Goal: Task Accomplishment & Management: Complete application form

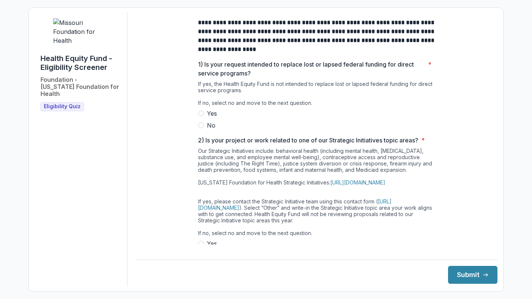
click at [202, 127] on label "No" at bounding box center [317, 125] width 238 height 9
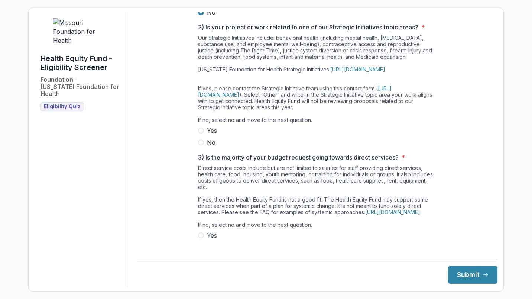
scroll to position [133, 0]
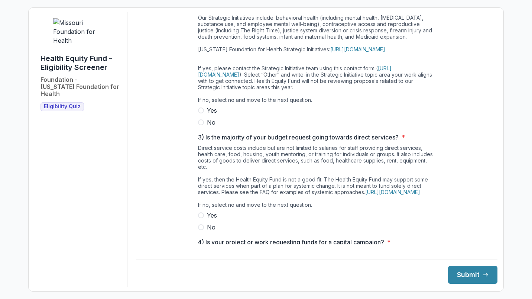
click at [199, 141] on p "3) Is the majority of your budget request going towards direct services?" at bounding box center [298, 137] width 201 height 9
click at [202, 125] on span at bounding box center [201, 122] width 6 height 6
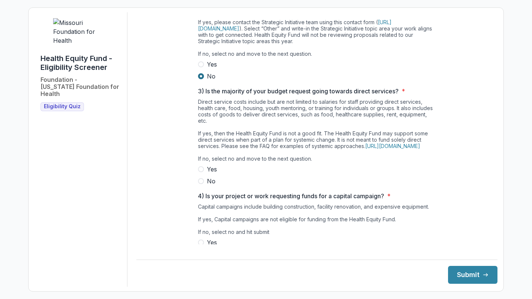
click at [198, 184] on span at bounding box center [201, 181] width 6 height 6
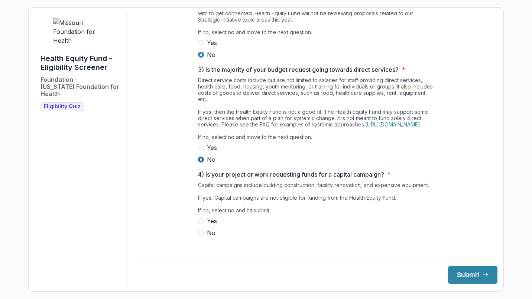
scroll to position [218, 0]
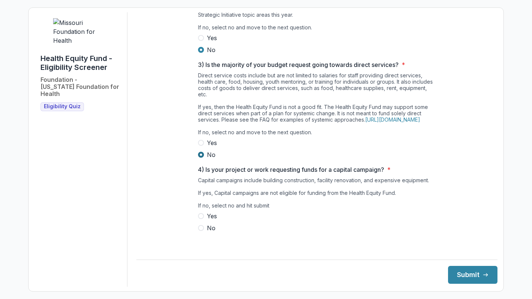
click at [200, 219] on span at bounding box center [201, 216] width 6 height 6
click at [199, 231] on span at bounding box center [201, 228] width 6 height 6
click at [456, 280] on button "Submit" at bounding box center [472, 275] width 49 height 18
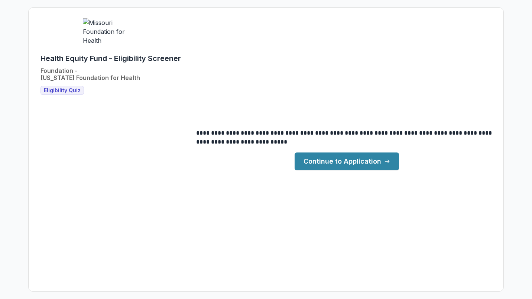
click at [335, 164] on link "Continue to Application" at bounding box center [346, 161] width 104 height 18
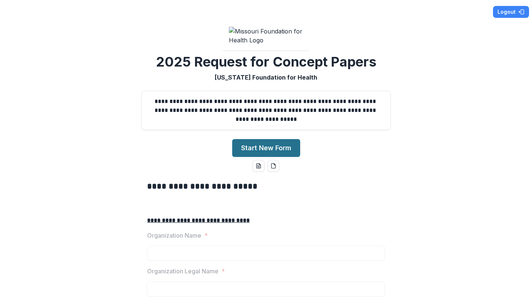
click at [250, 157] on button "Start New Form" at bounding box center [266, 148] width 68 height 18
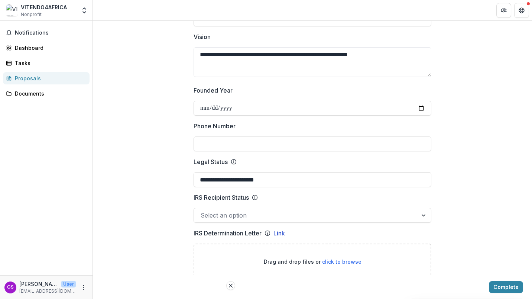
scroll to position [274, 0]
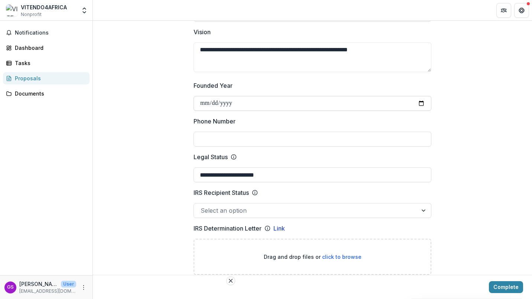
click at [205, 103] on input "**********" at bounding box center [312, 103] width 238 height 15
type input "**********"
click at [231, 135] on input "Phone Number" at bounding box center [312, 138] width 238 height 15
type input "**********"
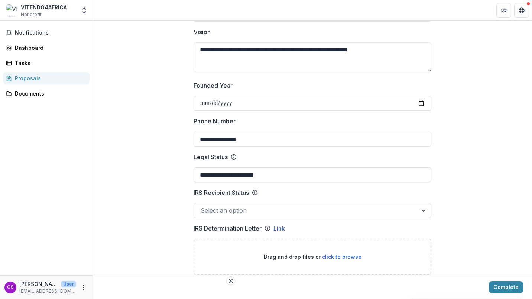
type input "****"
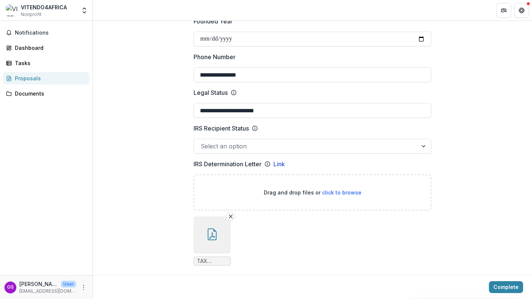
scroll to position [342, 0]
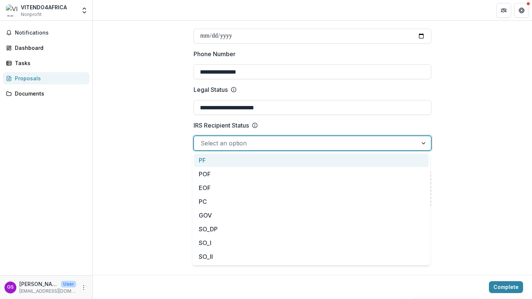
click at [327, 146] on div at bounding box center [306, 143] width 210 height 10
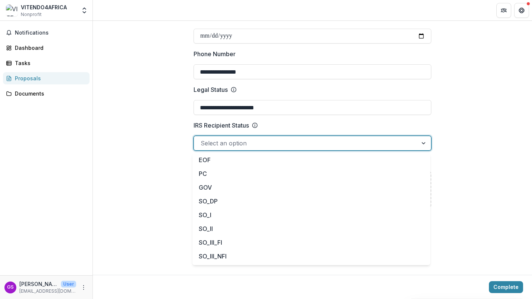
scroll to position [0, 0]
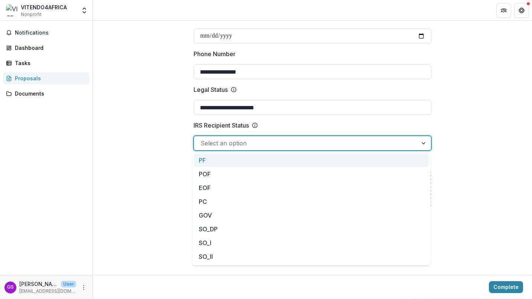
click at [229, 144] on div at bounding box center [306, 143] width 210 height 10
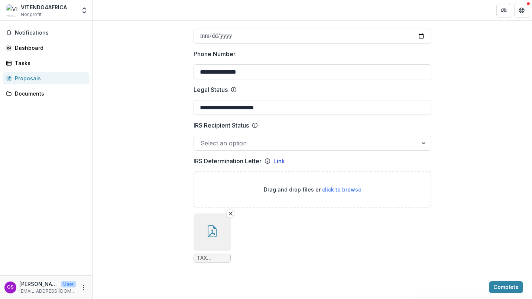
click at [342, 188] on span "click to browse" at bounding box center [341, 189] width 39 height 6
click at [208, 231] on icon "button" at bounding box center [212, 231] width 9 height 12
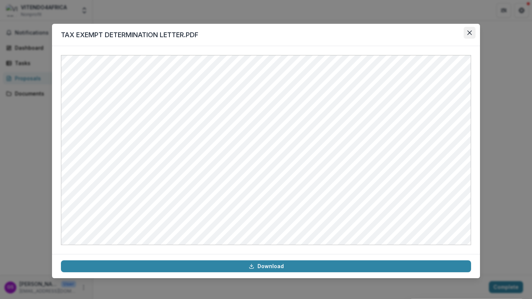
click at [471, 30] on icon "Close" at bounding box center [469, 32] width 4 height 4
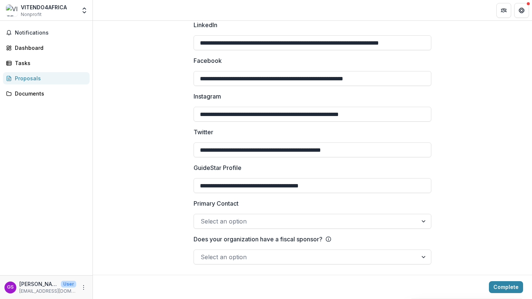
scroll to position [1142, 0]
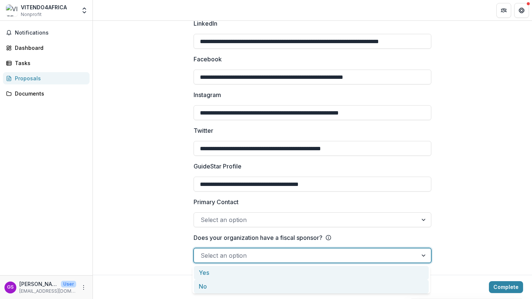
click at [214, 289] on div "No" at bounding box center [311, 286] width 235 height 14
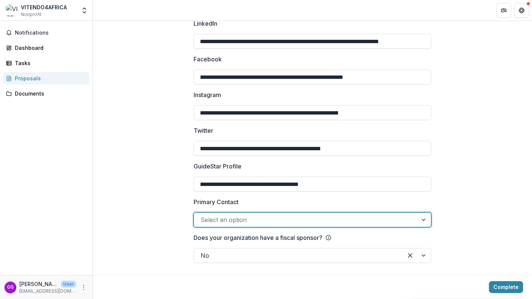
click at [424, 216] on div at bounding box center [423, 219] width 13 height 14
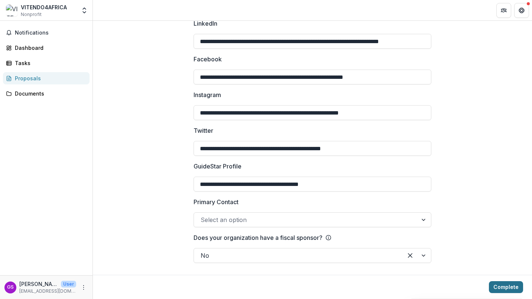
click at [489, 282] on button "Complete" at bounding box center [506, 287] width 34 height 12
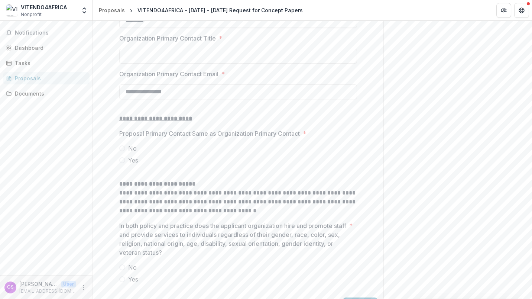
scroll to position [901, 0]
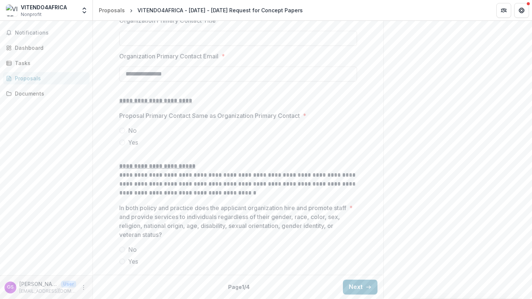
click at [126, 130] on label "No" at bounding box center [238, 130] width 238 height 9
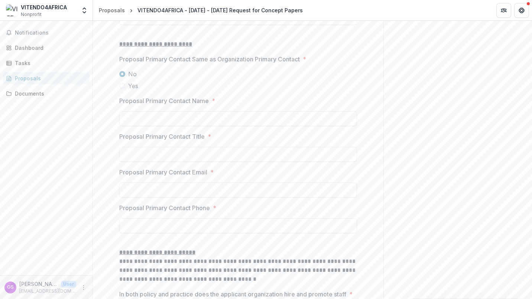
click at [122, 89] on span at bounding box center [122, 86] width 6 height 6
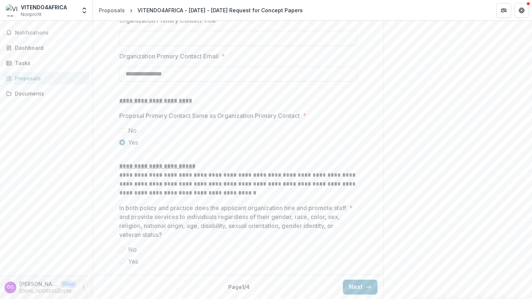
click at [127, 242] on div at bounding box center [238, 243] width 238 height 3
click at [122, 258] on span at bounding box center [122, 261] width 6 height 6
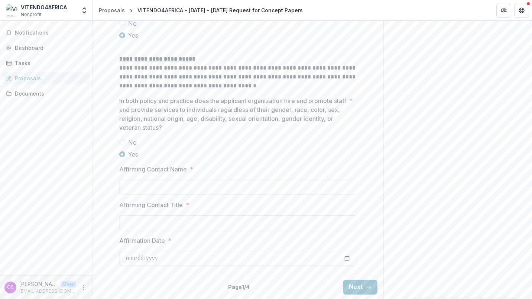
scroll to position [1003, 0]
click at [146, 189] on input "Affirming Contact Name *" at bounding box center [238, 186] width 238 height 15
type input "**********"
click at [173, 222] on input "Affirming Contact Title *" at bounding box center [238, 222] width 238 height 15
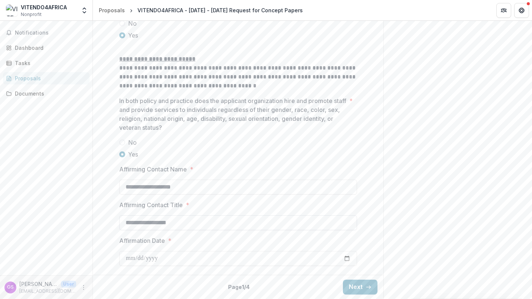
scroll to position [1008, 0]
type input "**********"
click at [144, 258] on input "Affirmation Date *" at bounding box center [238, 258] width 238 height 15
click at [129, 258] on input "Affirmation Date *" at bounding box center [238, 258] width 238 height 15
type input "**********"
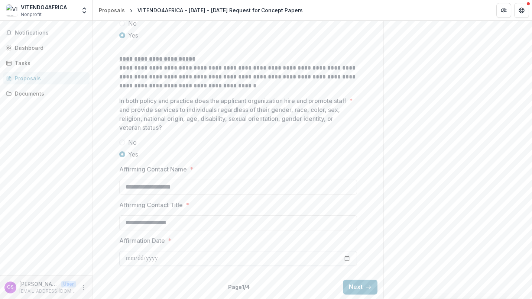
type input "**********"
click at [362, 292] on button "Next" at bounding box center [360, 286] width 35 height 15
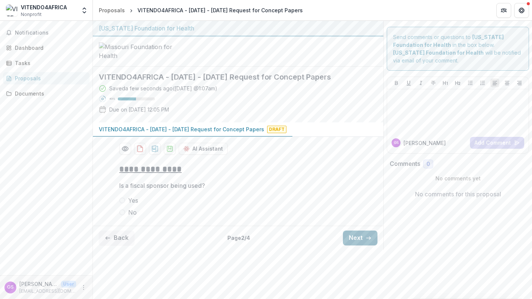
scroll to position [7, 0]
click at [123, 215] on span at bounding box center [122, 212] width 6 height 6
click at [347, 245] on button "Next" at bounding box center [360, 237] width 35 height 15
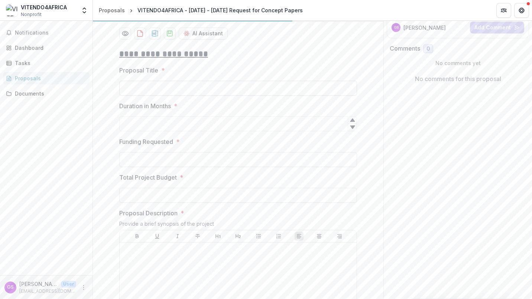
scroll to position [117, 0]
click at [133, 94] on input "Proposal Title *" at bounding box center [238, 86] width 238 height 15
paste input "**********"
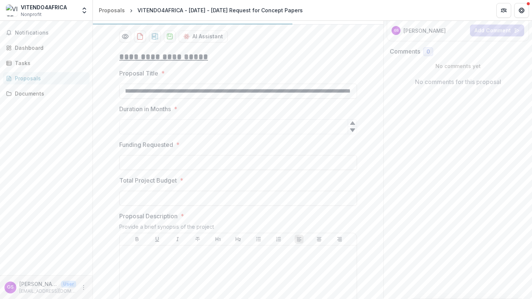
scroll to position [113, 0]
type input "**********"
click at [143, 133] on input "Duration in Months *" at bounding box center [238, 125] width 238 height 15
click at [144, 133] on input "Duration in Months *" at bounding box center [238, 125] width 238 height 15
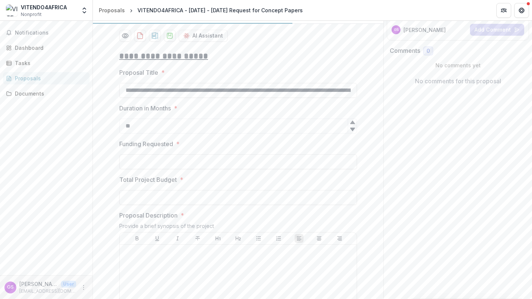
click at [349, 132] on icon at bounding box center [352, 129] width 6 height 6
type input "*"
type input "**"
click at [175, 169] on input "Funding Requested *" at bounding box center [238, 161] width 238 height 15
type input "*******"
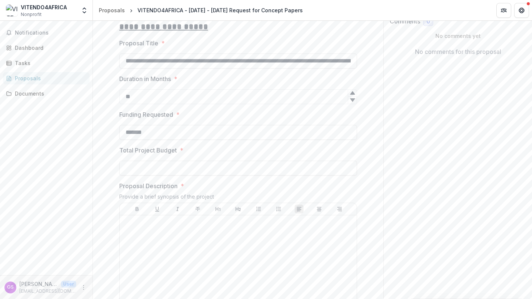
scroll to position [158, 0]
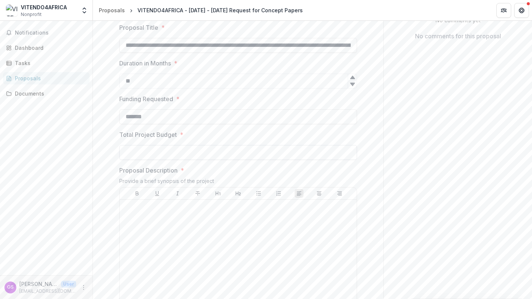
click at [198, 160] on input "Total Project Budget *" at bounding box center [238, 152] width 238 height 15
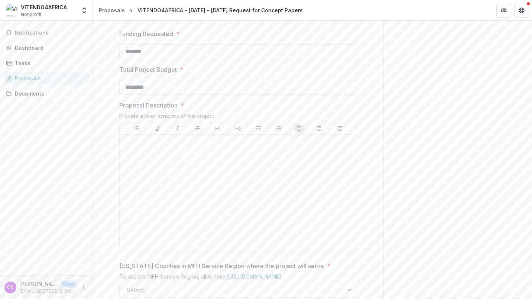
scroll to position [224, 0]
type input "********"
click at [173, 201] on div at bounding box center [238, 191] width 231 height 111
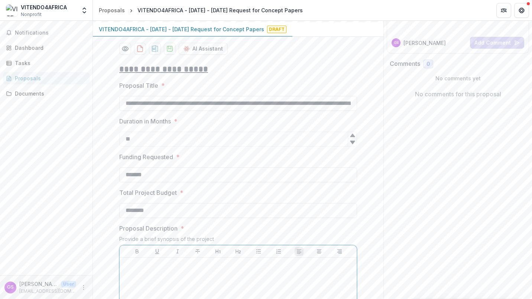
scroll to position [100, 0]
click at [224, 111] on input "**********" at bounding box center [238, 103] width 238 height 15
paste input "text"
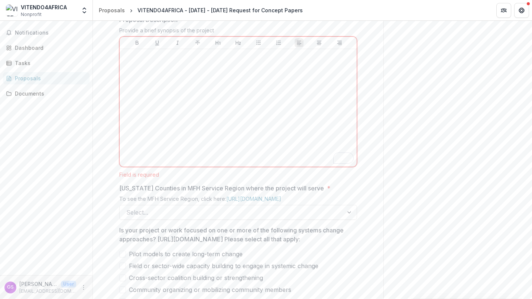
scroll to position [312, 0]
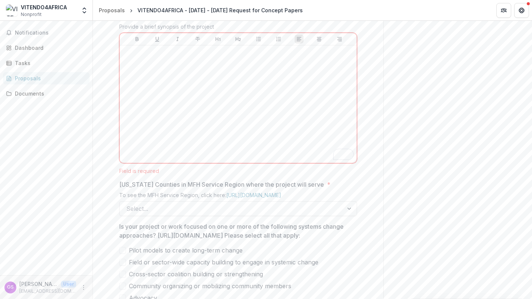
type input "**********"
click at [232, 147] on div "To enrich screen reader interactions, please activate Accessibility in Grammarl…" at bounding box center [238, 103] width 231 height 111
click at [190, 138] on div "To enrich screen reader interactions, please activate Accessibility in Grammarl…" at bounding box center [238, 103] width 231 height 111
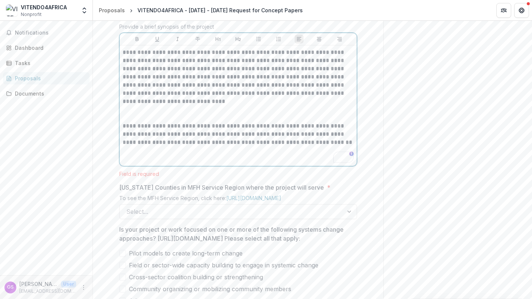
click at [139, 122] on p "To enrich screen reader interactions, please activate Accessibility in Grammarl…" at bounding box center [238, 113] width 231 height 16
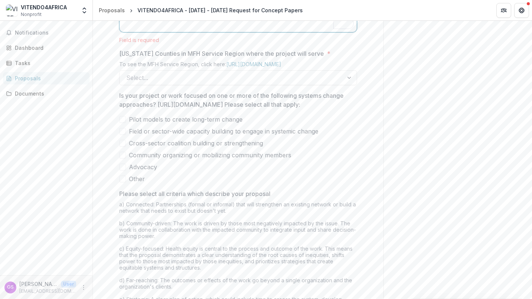
scroll to position [443, 0]
click at [248, 140] on div "**********" at bounding box center [238, 50] width 238 height 671
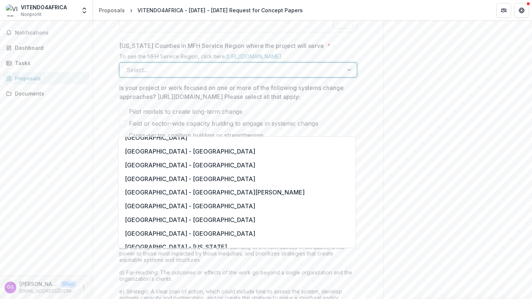
scroll to position [540, 0]
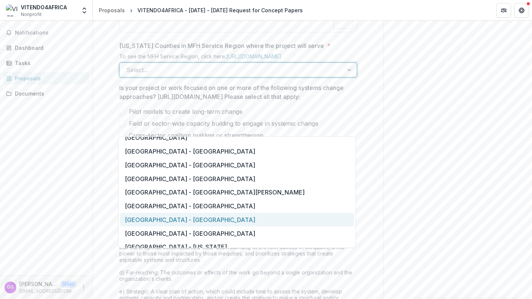
click at [134, 217] on div "[GEOGRAPHIC_DATA] - [GEOGRAPHIC_DATA]" at bounding box center [237, 219] width 234 height 14
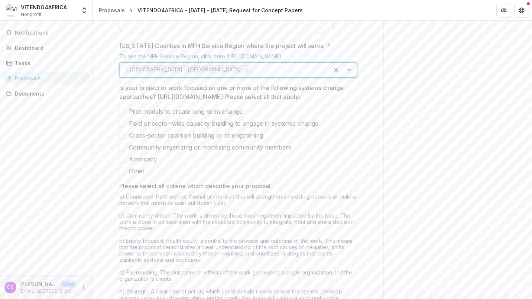
click at [124, 115] on span at bounding box center [122, 111] width 7 height 7
click at [123, 150] on span at bounding box center [122, 147] width 7 height 7
click at [122, 162] on span at bounding box center [122, 159] width 7 height 7
click at [124, 175] on div "Pilot models to create long-term change Field or sector-wide capacity building …" at bounding box center [238, 141] width 238 height 68
click at [123, 127] on span at bounding box center [122, 123] width 7 height 7
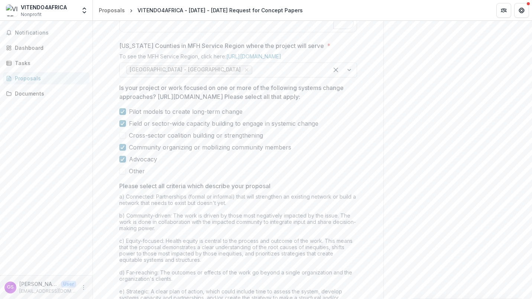
click at [121, 139] on span at bounding box center [122, 135] width 7 height 7
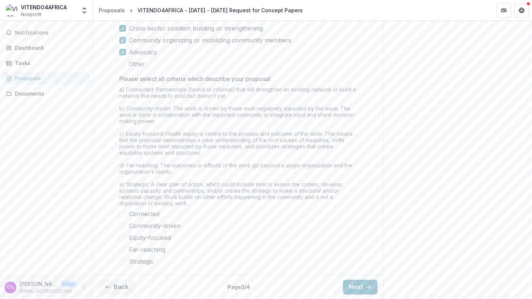
scroll to position [597, 0]
click at [126, 230] on label "Community-driven" at bounding box center [238, 225] width 238 height 9
click at [122, 241] on span at bounding box center [122, 237] width 7 height 7
click at [123, 264] on span at bounding box center [122, 261] width 7 height 7
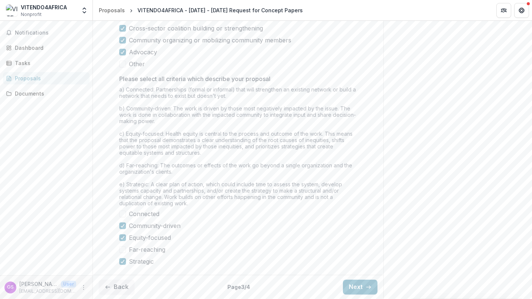
click at [121, 218] on label "Connected" at bounding box center [238, 213] width 238 height 9
click at [123, 247] on span at bounding box center [122, 249] width 7 height 7
click at [354, 285] on button "Next" at bounding box center [360, 286] width 35 height 15
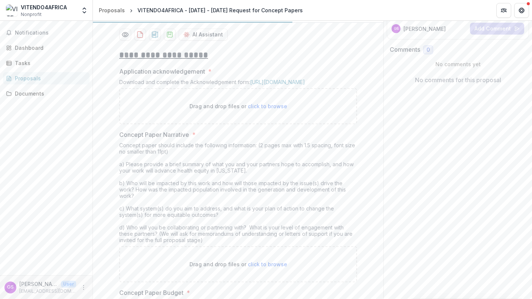
scroll to position [113, 0]
click at [269, 86] on link "[URL][DOMAIN_NAME]" at bounding box center [277, 82] width 55 height 6
click at [260, 110] on span "click to browse" at bounding box center [267, 107] width 39 height 6
type input "**********"
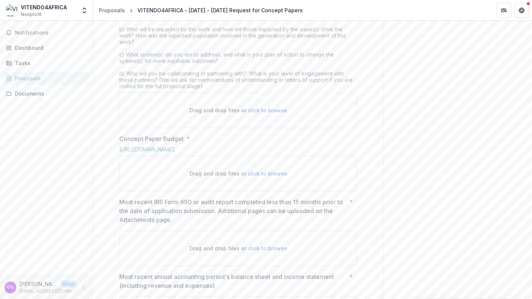
scroll to position [347, 0]
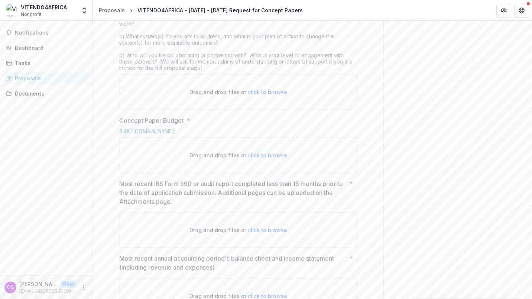
click at [261, 95] on span "click to browse" at bounding box center [267, 92] width 39 height 6
type input "**********"
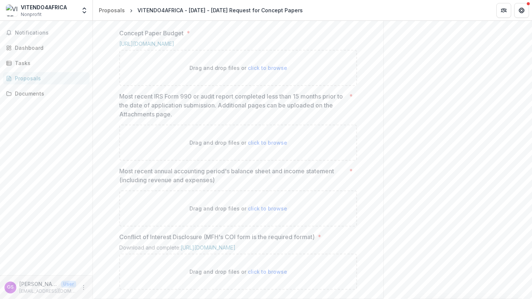
scroll to position [521, 0]
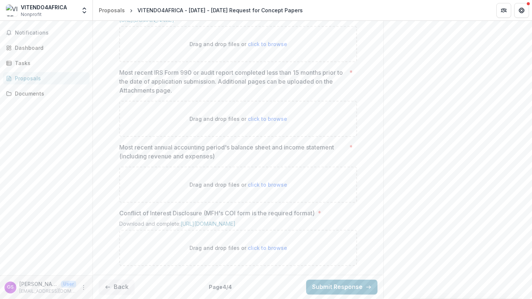
click at [261, 122] on span "click to browse" at bounding box center [267, 118] width 39 height 6
type input "**********"
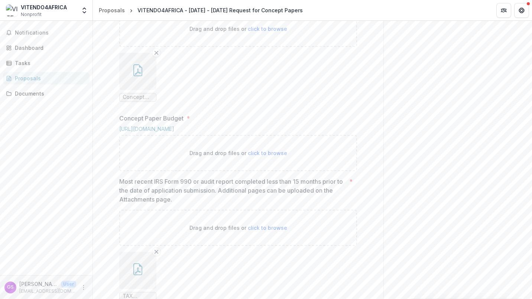
scroll to position [413, 0]
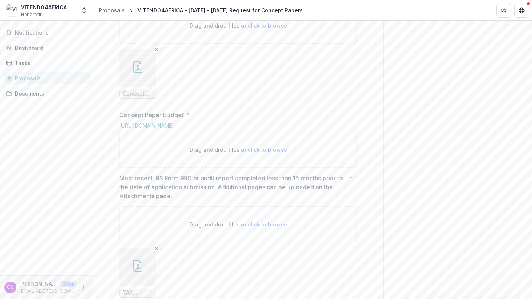
click at [249, 153] on p "Drag and drop files or click to browse" at bounding box center [238, 150] width 98 height 8
type input "**********"
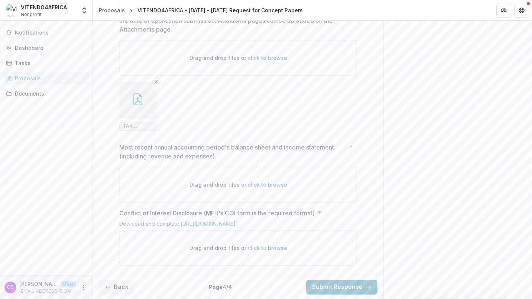
scroll to position [710, 0]
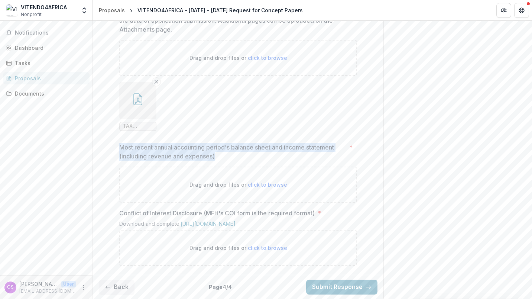
drag, startPoint x: 216, startPoint y: 151, endPoint x: 115, endPoint y: 141, distance: 102.2
copy p "Most recent annual accounting period's balance sheet and income statement (incl…"
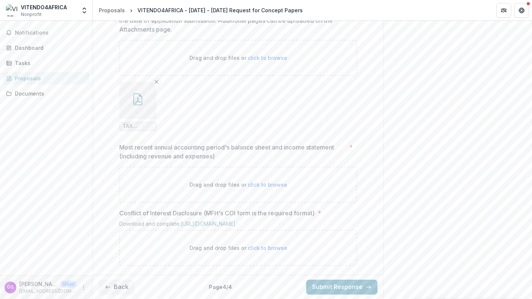
click at [255, 249] on span "click to browse" at bounding box center [267, 247] width 39 height 6
type input "**********"
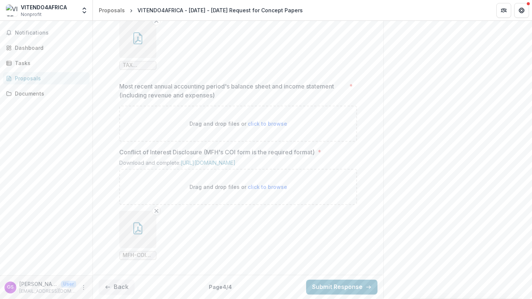
scroll to position [771, 0]
click at [263, 190] on p "Drag and drop files or click to browse" at bounding box center [238, 187] width 98 height 8
type input "**********"
drag, startPoint x: 339, startPoint y: 79, endPoint x: 116, endPoint y: 80, distance: 223.2
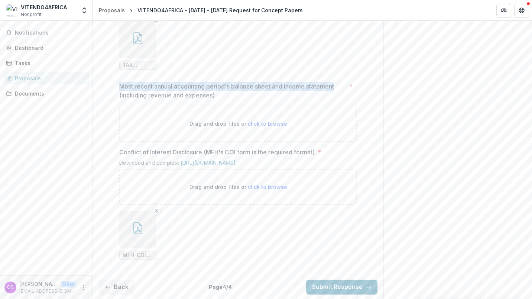
copy p "Most recent annual accounting period's balance sheet and income statement"
click at [257, 120] on span "click to browse" at bounding box center [267, 123] width 39 height 6
type input "**********"
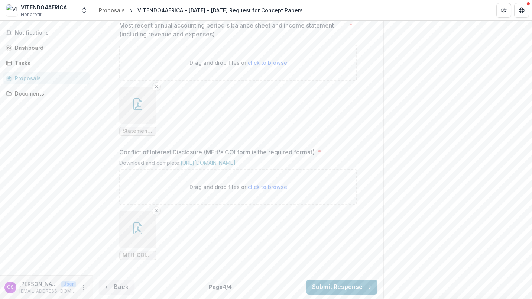
click at [270, 66] on span "click to browse" at bounding box center [267, 62] width 39 height 6
click at [256, 66] on span "click to browse" at bounding box center [267, 62] width 39 height 6
type input "**********"
click at [118, 288] on button "Back" at bounding box center [117, 286] width 36 height 15
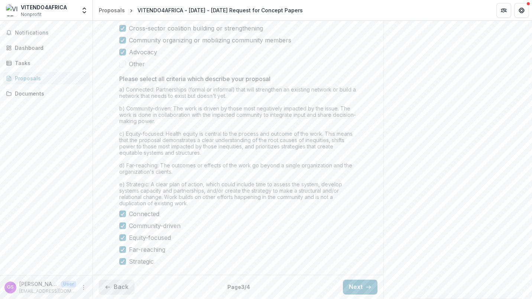
scroll to position [615, 0]
click at [115, 287] on button "Back" at bounding box center [117, 286] width 36 height 15
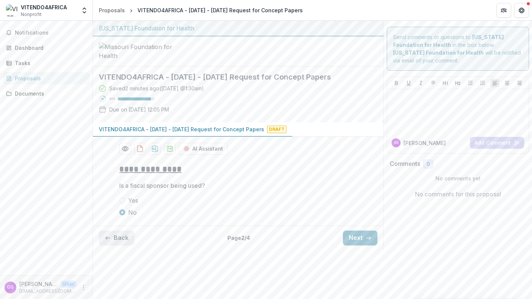
scroll to position [7, 0]
click at [120, 245] on button "Back" at bounding box center [117, 237] width 36 height 15
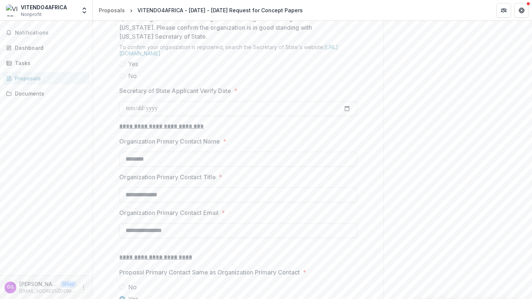
scroll to position [674, 0]
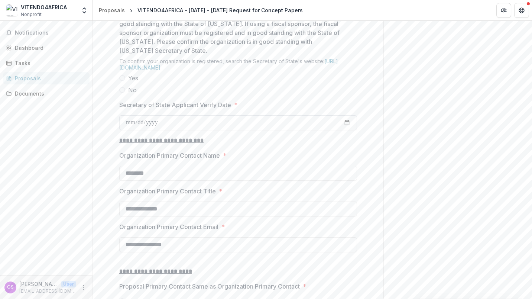
click at [141, 130] on input "Secretary of State Applicant Verify Date *" at bounding box center [238, 122] width 238 height 15
click at [194, 71] on link "[URL][DOMAIN_NAME]" at bounding box center [228, 64] width 219 height 13
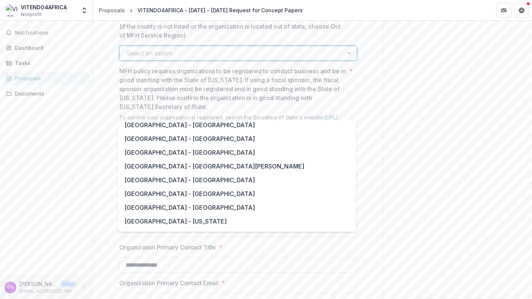
scroll to position [513, 0]
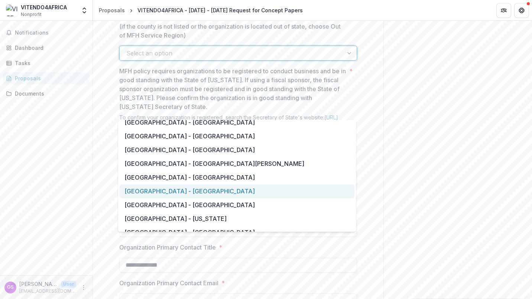
click at [172, 188] on div "[GEOGRAPHIC_DATA] - [GEOGRAPHIC_DATA]" at bounding box center [237, 191] width 235 height 14
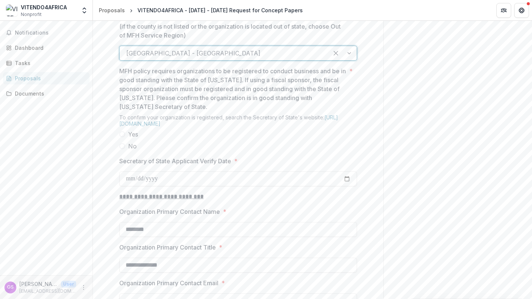
click at [121, 137] on span at bounding box center [122, 134] width 6 height 6
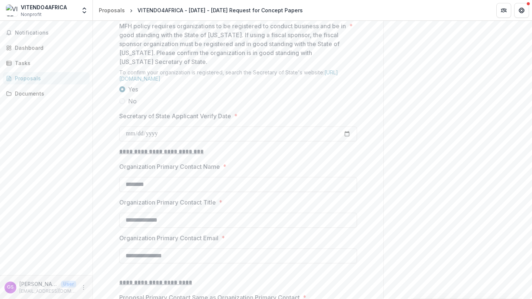
scroll to position [670, 0]
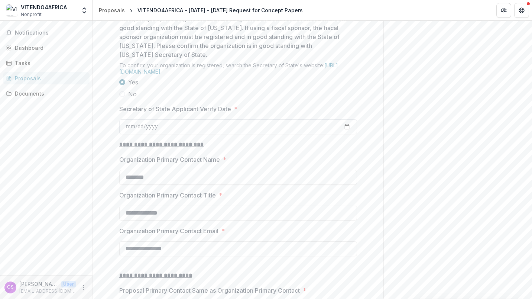
click at [143, 134] on input "Secretary of State Applicant Verify Date *" at bounding box center [238, 126] width 238 height 15
click at [132, 134] on input "Secretary of State Applicant Verify Date *" at bounding box center [238, 126] width 238 height 15
click at [346, 134] on input "Secretary of State Applicant Verify Date *" at bounding box center [238, 126] width 238 height 15
click at [343, 134] on input "Secretary of State Applicant Verify Date *" at bounding box center [238, 126] width 238 height 15
click at [345, 134] on input "Secretary of State Applicant Verify Date *" at bounding box center [238, 126] width 238 height 15
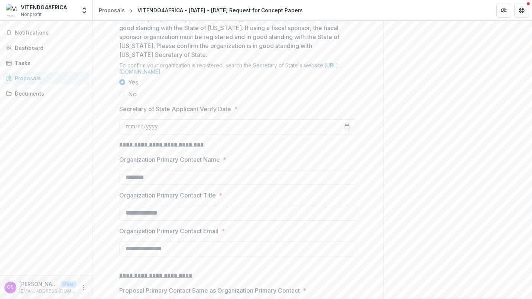
type input "**********"
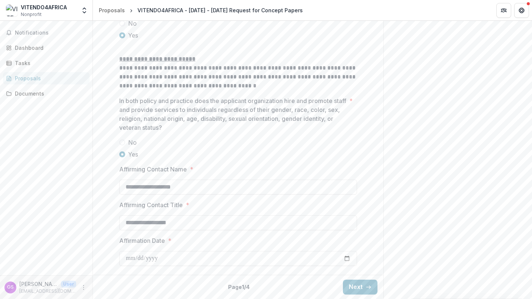
scroll to position [1008, 0]
click at [361, 288] on button "Next" at bounding box center [360, 286] width 35 height 15
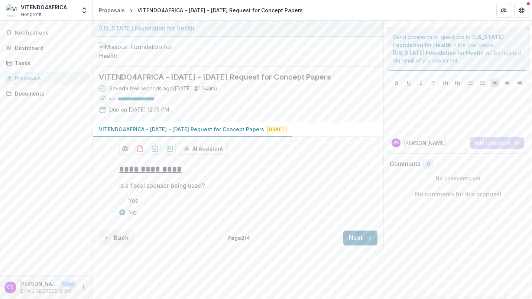
scroll to position [7, 0]
click at [346, 245] on button "Next" at bounding box center [360, 237] width 35 height 15
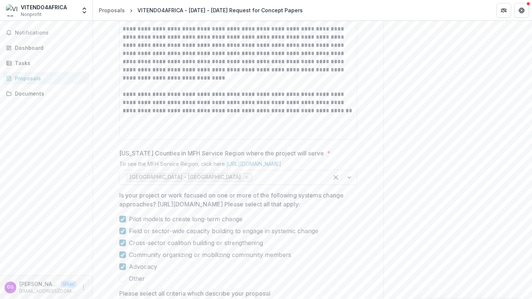
scroll to position [338, 0]
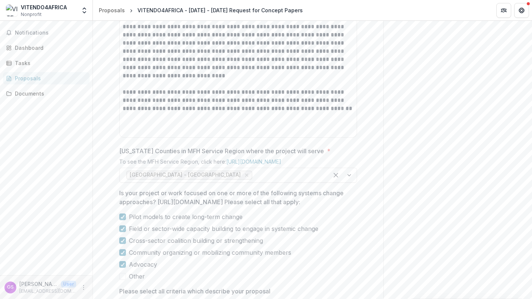
drag, startPoint x: 218, startPoint y: 55, endPoint x: 116, endPoint y: 48, distance: 102.0
click at [116, 48] on div "**********" at bounding box center [238, 152] width 250 height 664
copy div "Proposal Description * Provide a brief synopsis of the project"
click at [203, 121] on p "**********" at bounding box center [238, 104] width 231 height 33
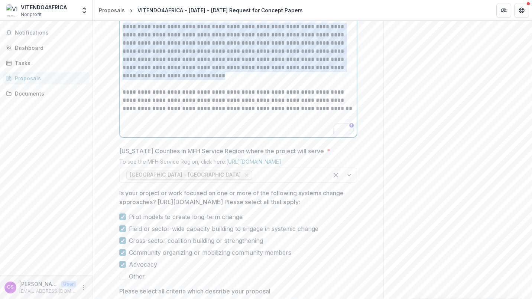
drag, startPoint x: 158, startPoint y: 136, endPoint x: 114, endPoint y: 87, distance: 66.3
click at [114, 87] on div "**********" at bounding box center [238, 152] width 250 height 664
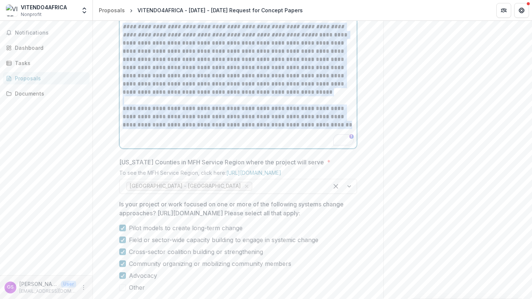
drag, startPoint x: 139, startPoint y: 188, endPoint x: 121, endPoint y: 85, distance: 104.1
click at [121, 85] on div "**********" at bounding box center [238, 84] width 237 height 128
copy div "**********"
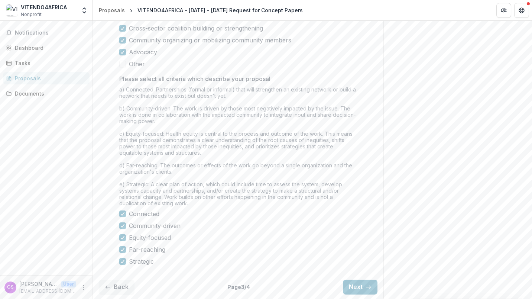
scroll to position [615, 0]
click at [352, 282] on button "Next" at bounding box center [360, 286] width 35 height 15
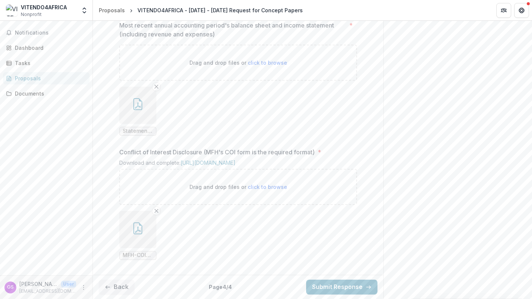
scroll to position [831, 0]
click at [348, 287] on button "Submit Response" at bounding box center [341, 286] width 71 height 15
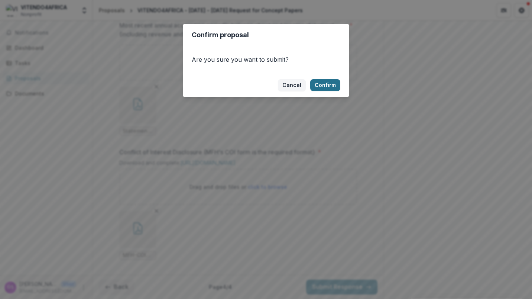
click at [324, 84] on button "Confirm" at bounding box center [325, 85] width 30 height 12
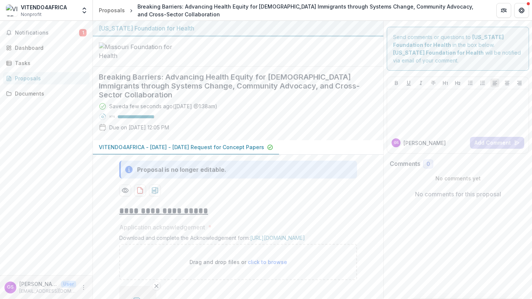
scroll to position [1, 0]
click at [484, 186] on div "No comments for this proposal" at bounding box center [458, 192] width 136 height 24
click at [465, 187] on div "No comments for this proposal" at bounding box center [458, 192] width 136 height 24
click at [456, 182] on div "No comments for this proposal" at bounding box center [458, 192] width 136 height 24
click at [433, 171] on div "Comments 0 No comments yet" at bounding box center [458, 169] width 136 height 23
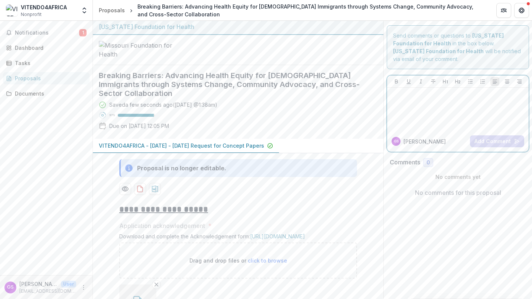
click at [427, 109] on div at bounding box center [458, 109] width 136 height 37
click at [434, 118] on div "To enrich screen reader interactions, please activate Accessibility in Grammarl…" at bounding box center [458, 109] width 136 height 37
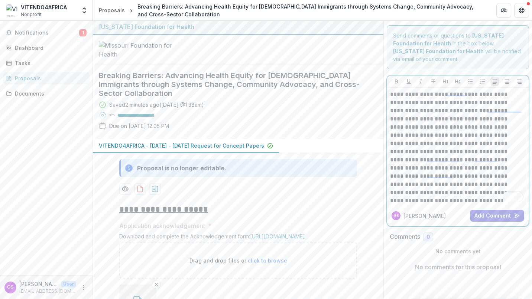
click at [477, 143] on p "**********" at bounding box center [456, 131] width 133 height 147
click at [415, 205] on p "To enrich screen reader interactions, please activate Accessibility in Grammarl…" at bounding box center [458, 213] width 136 height 16
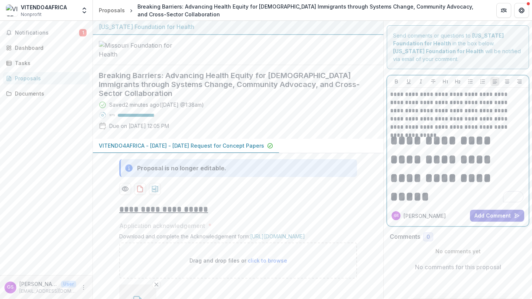
scroll to position [357, 0]
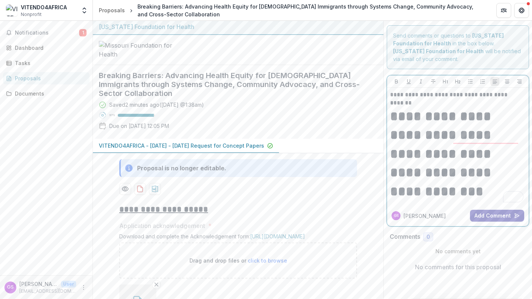
click at [499, 217] on button "Add Comment" at bounding box center [497, 215] width 54 height 12
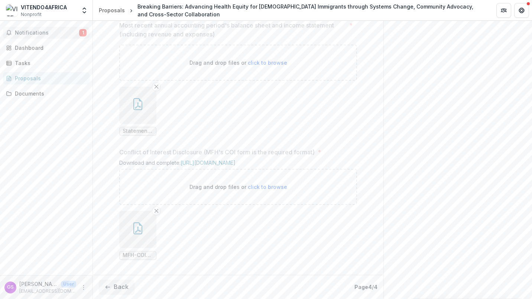
click at [54, 33] on span "Notifications" at bounding box center [47, 33] width 64 height 6
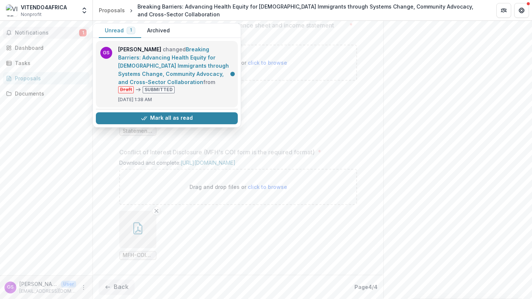
click at [157, 69] on link "Breaking Barriers: Advancing Health Equity for [DEMOGRAPHIC_DATA] Immigrants th…" at bounding box center [173, 65] width 111 height 39
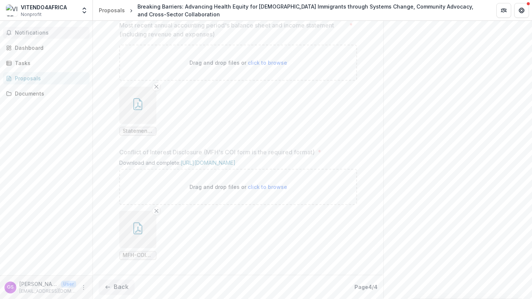
click at [29, 34] on span "Notifications" at bounding box center [51, 33] width 72 height 6
